Goal: Task Accomplishment & Management: Manage account settings

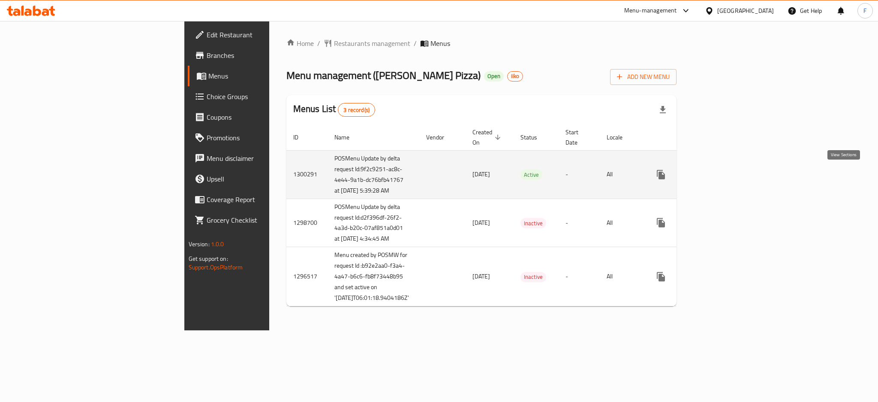
click at [728, 178] on icon "enhanced table" at bounding box center [723, 174] width 10 height 10
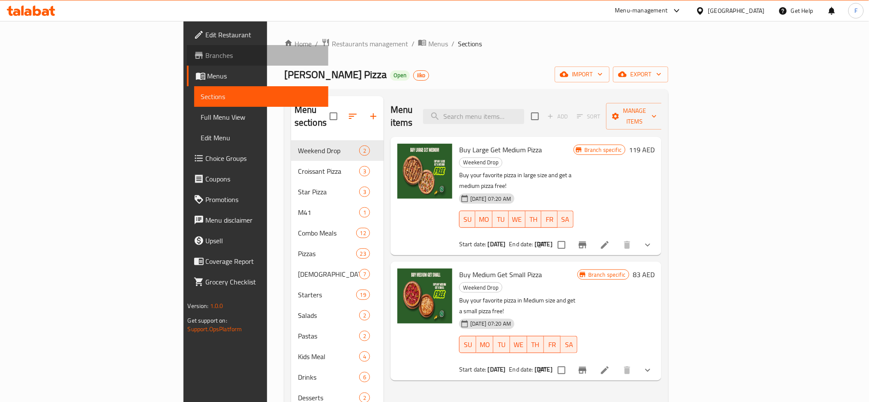
click at [206, 57] on span "Branches" at bounding box center [264, 55] width 116 height 10
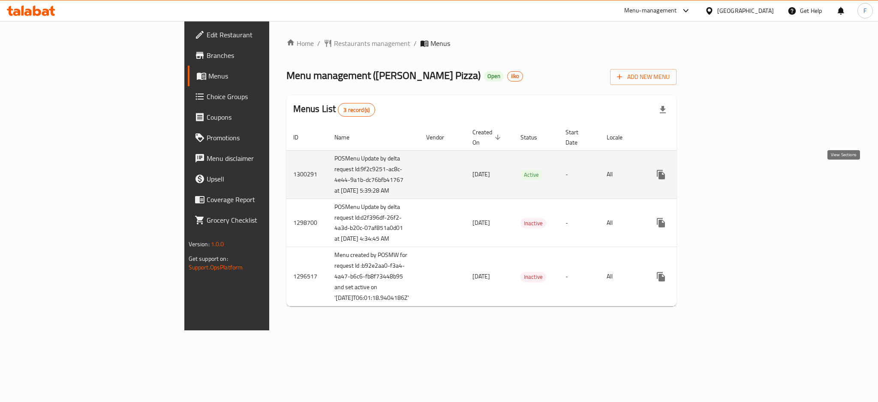
click at [728, 177] on icon "enhanced table" at bounding box center [723, 174] width 10 height 10
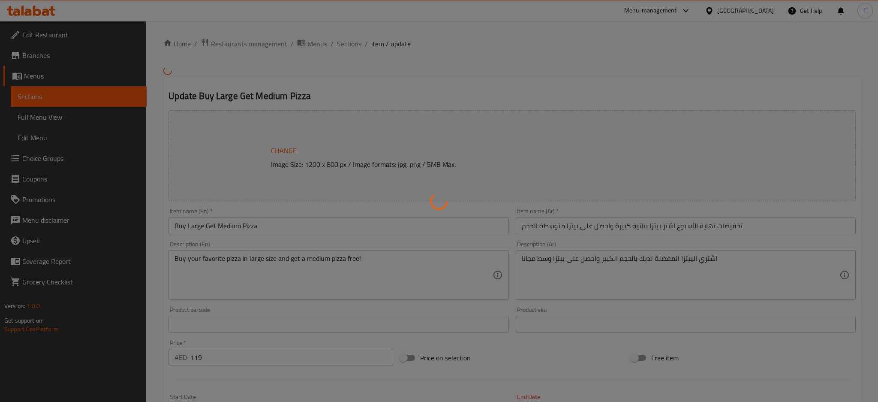
click at [445, 93] on div at bounding box center [439, 201] width 878 height 402
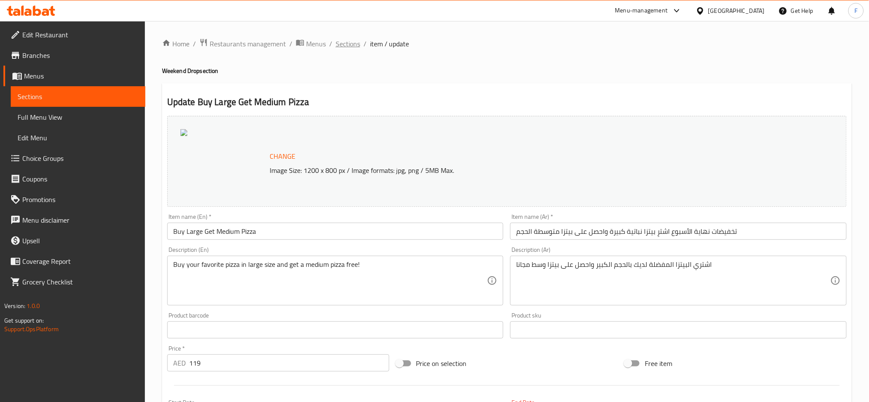
click at [355, 44] on span "Sections" at bounding box center [348, 44] width 24 height 10
click at [254, 43] on span "Restaurants management" at bounding box center [248, 44] width 76 height 10
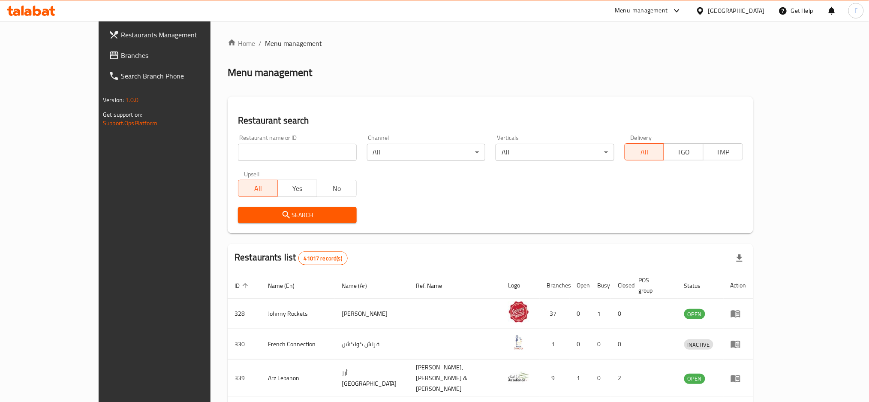
click at [238, 151] on input "search" at bounding box center [297, 152] width 118 height 17
paste input "12802"
type input "12802"
click at [245, 218] on span "Search" at bounding box center [297, 215] width 105 height 11
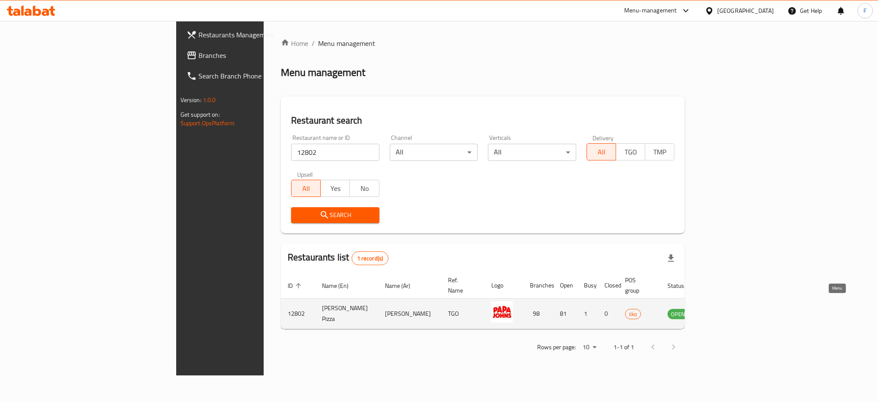
click at [723, 308] on icon "enhanced table" at bounding box center [718, 313] width 10 height 10
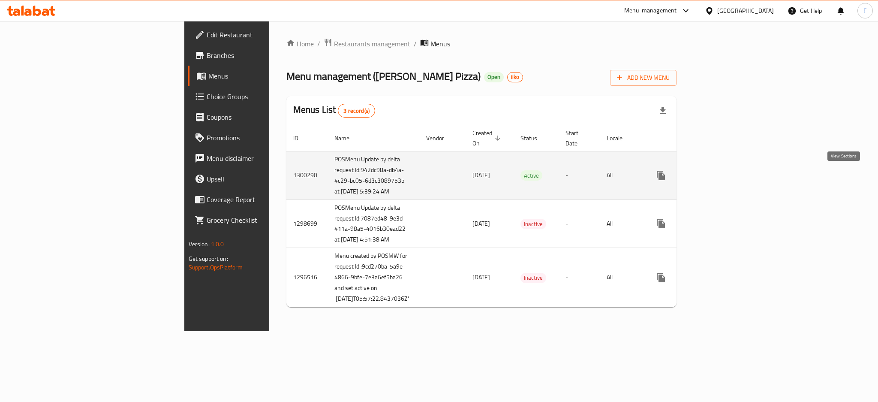
click at [727, 178] on icon "enhanced table" at bounding box center [723, 176] width 8 height 8
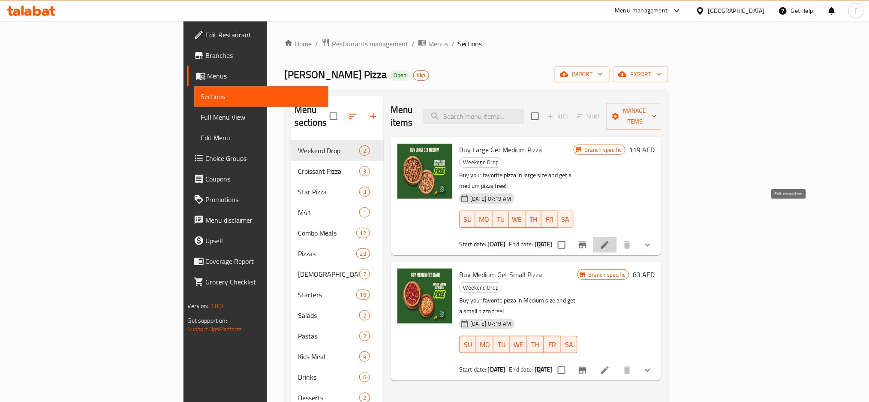
click at [609, 241] on icon at bounding box center [605, 245] width 8 height 8
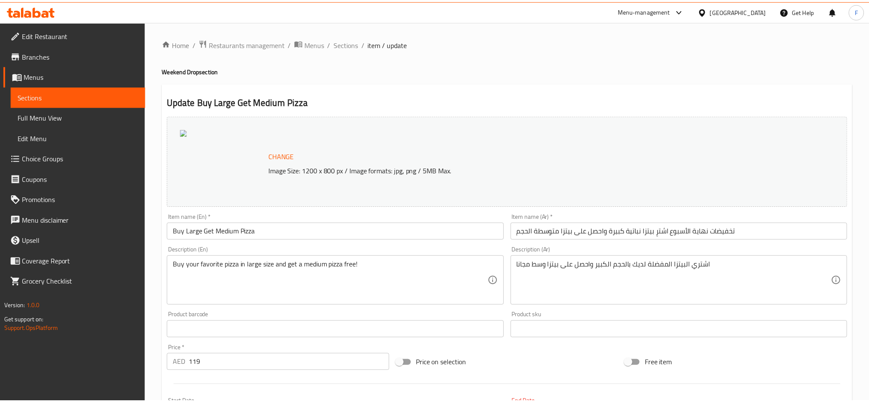
scroll to position [3404, 0]
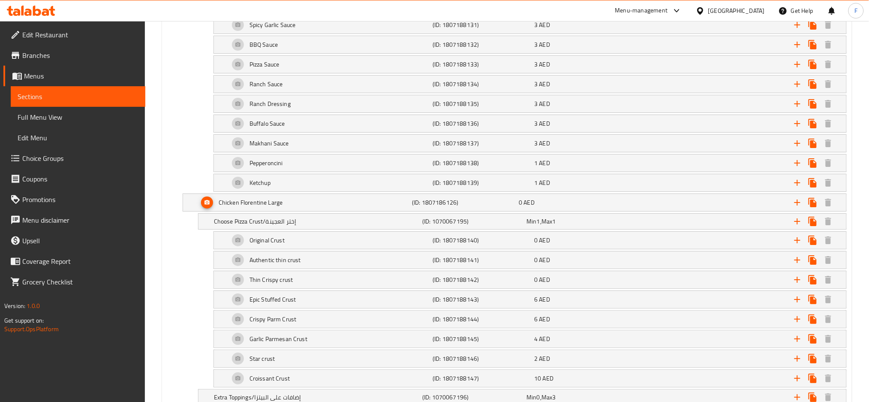
click at [42, 75] on span "Menus" at bounding box center [81, 76] width 114 height 10
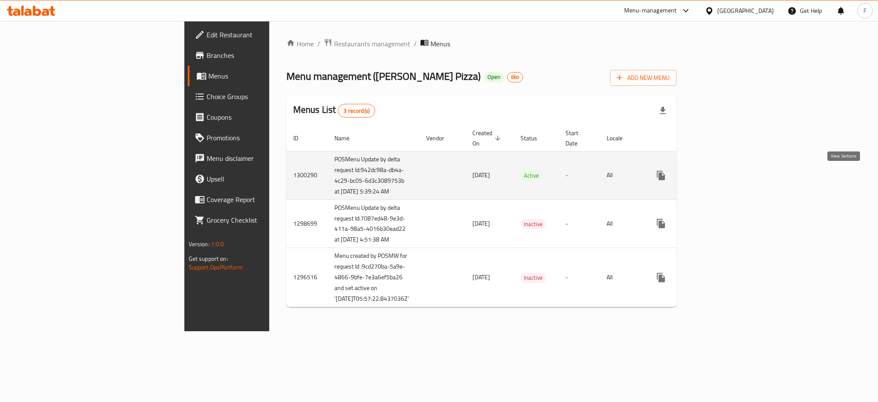
click at [728, 178] on icon "enhanced table" at bounding box center [723, 175] width 10 height 10
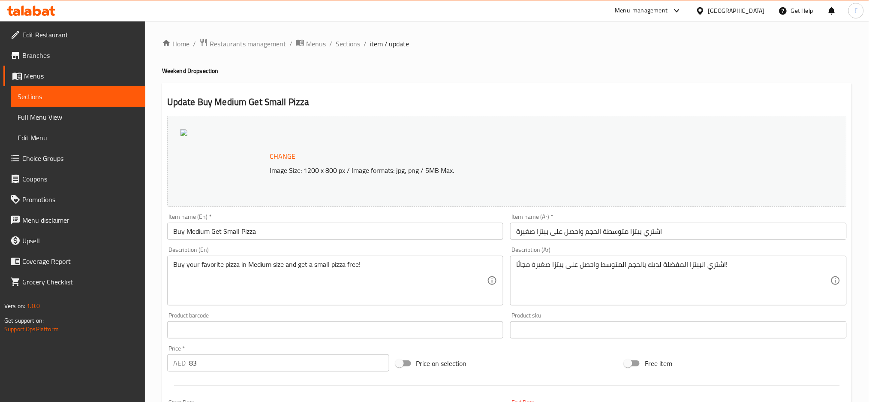
click at [45, 54] on span "Branches" at bounding box center [80, 55] width 116 height 10
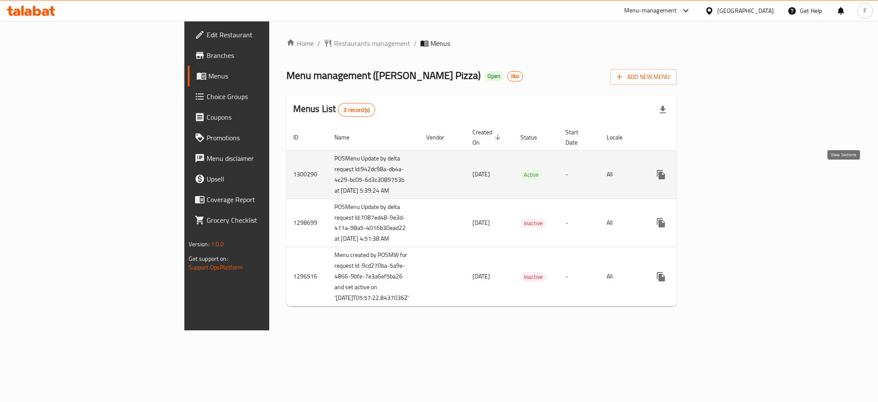
click at [727, 177] on icon "enhanced table" at bounding box center [723, 175] width 8 height 8
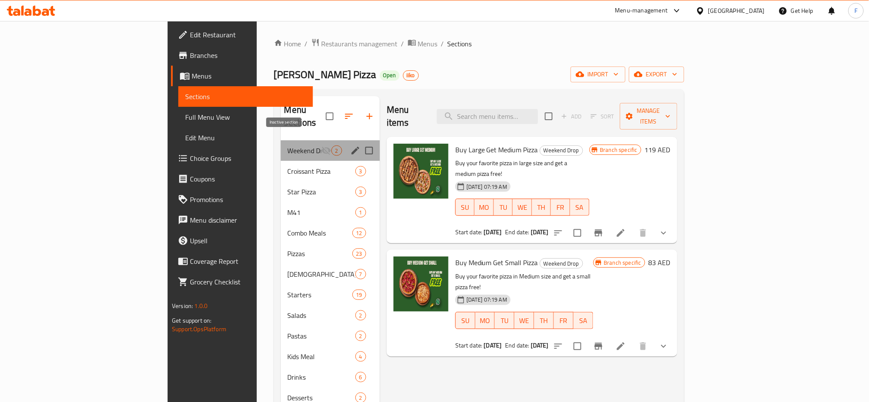
click at [322, 147] on icon "Menu sections" at bounding box center [326, 151] width 9 height 8
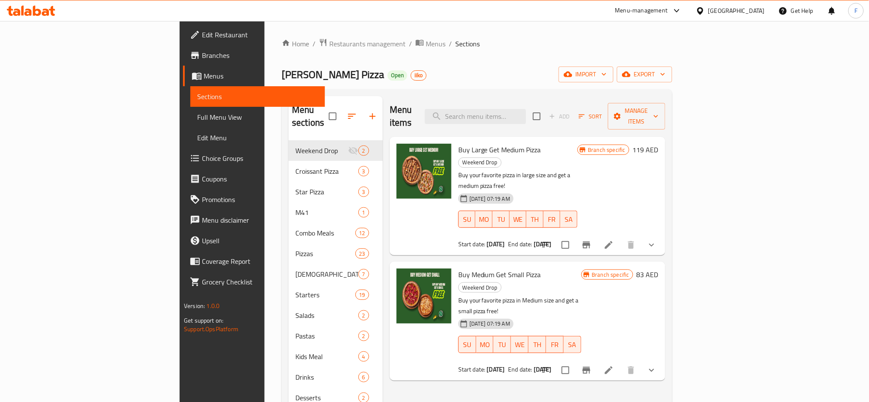
click at [417, 359] on div "Menu items Add Sort Manage items Buy Large Get Medium Pizza Weekend Drop Buy yo…" at bounding box center [524, 297] width 283 height 402
click at [202, 51] on span "Branches" at bounding box center [260, 55] width 116 height 10
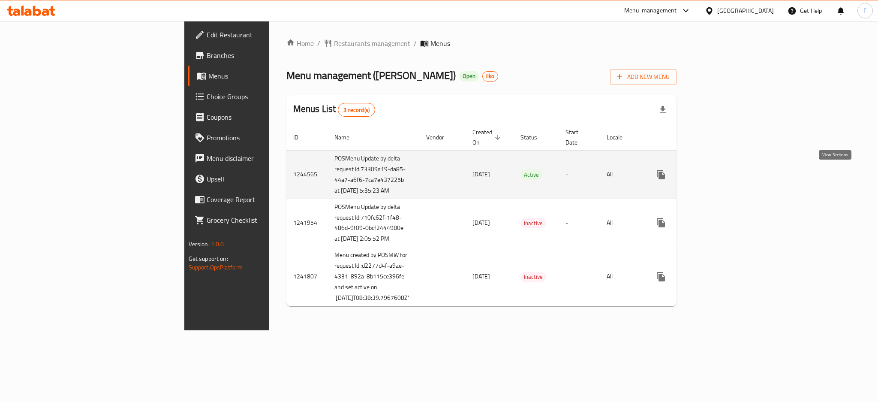
click at [733, 172] on link "enhanced table" at bounding box center [723, 174] width 21 height 21
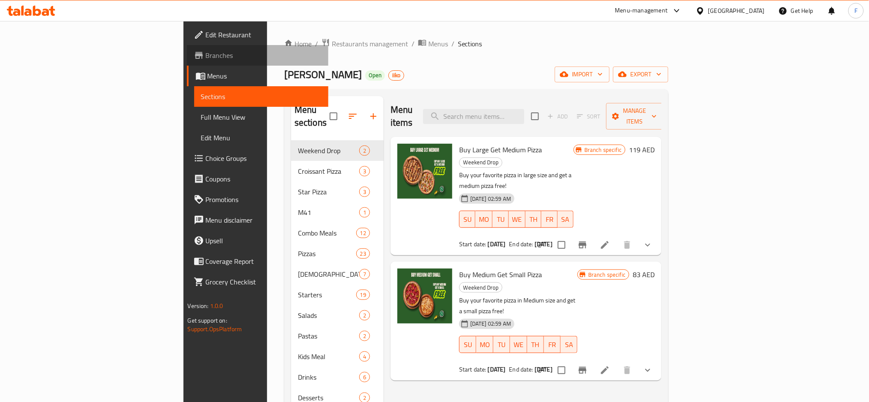
click at [206, 56] on span "Branches" at bounding box center [264, 55] width 116 height 10
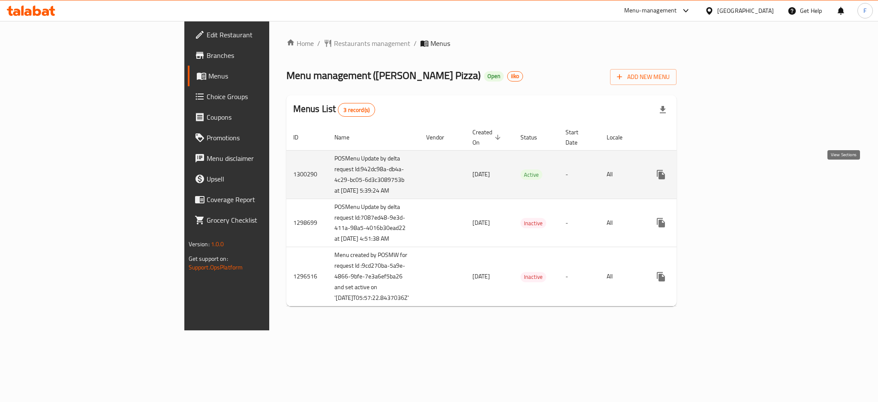
click at [728, 174] on icon "enhanced table" at bounding box center [723, 174] width 10 height 10
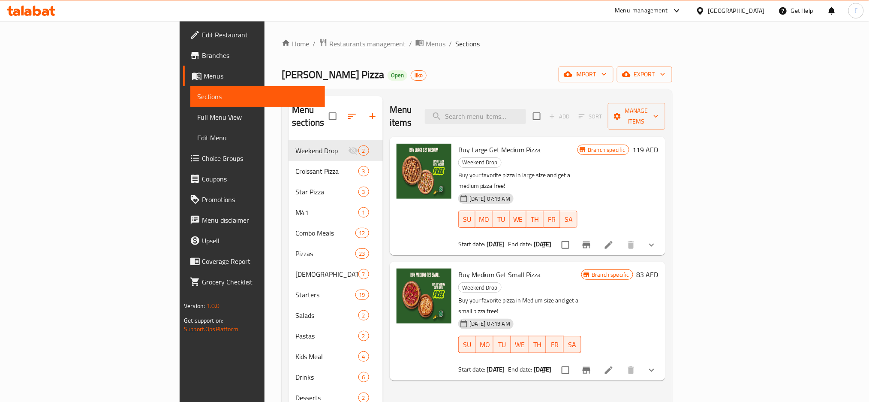
click at [329, 44] on span "Restaurants management" at bounding box center [367, 44] width 76 height 10
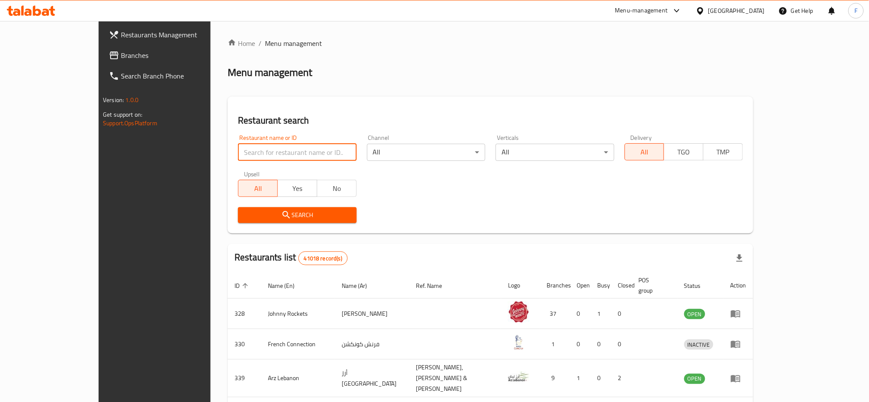
click at [238, 155] on input "search" at bounding box center [297, 152] width 118 height 17
paste input "1931"
type input "1931"
click at [245, 215] on span "Search" at bounding box center [297, 215] width 105 height 11
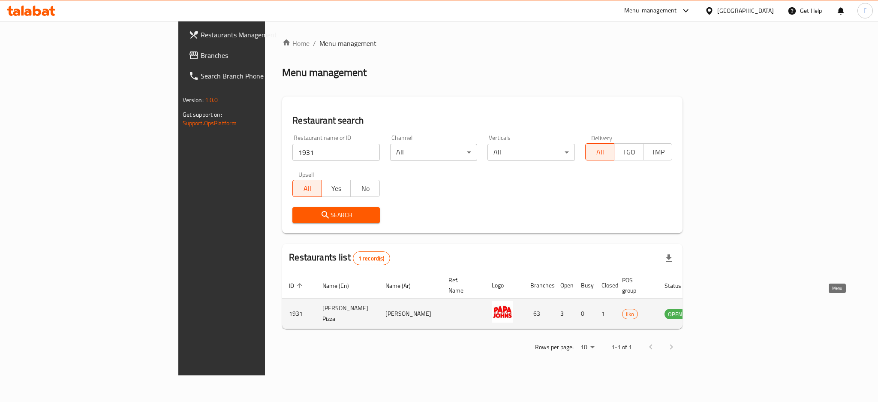
click at [720, 310] on icon "enhanced table" at bounding box center [714, 313] width 9 height 7
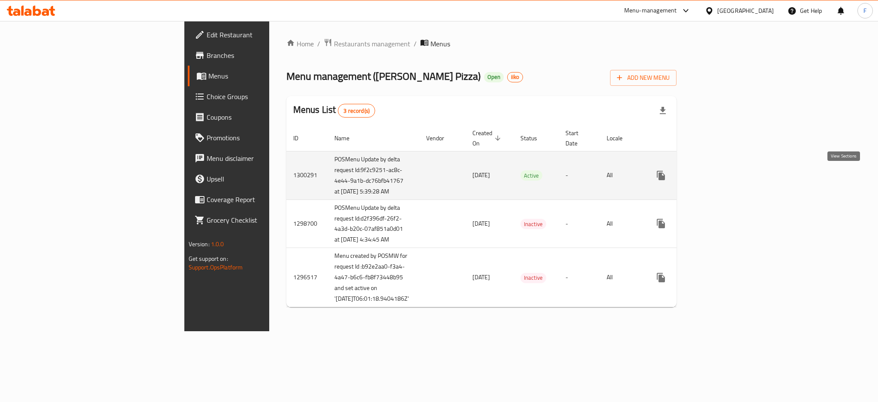
click at [728, 179] on icon "enhanced table" at bounding box center [723, 175] width 10 height 10
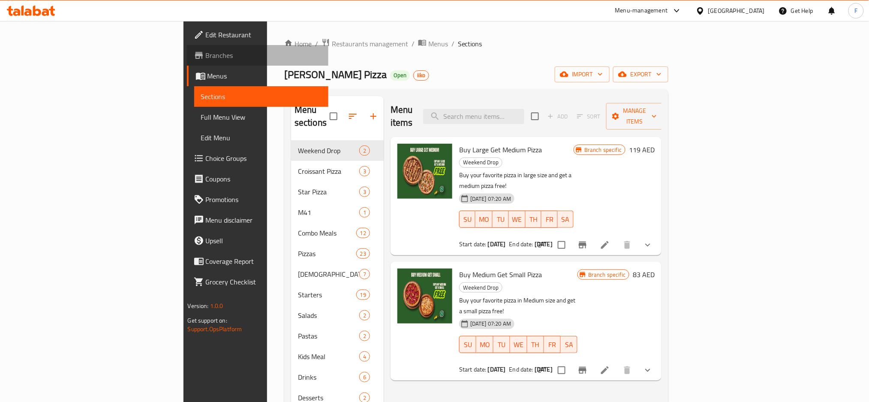
click at [206, 57] on span "Branches" at bounding box center [264, 55] width 116 height 10
